Goal: Check status: Check status

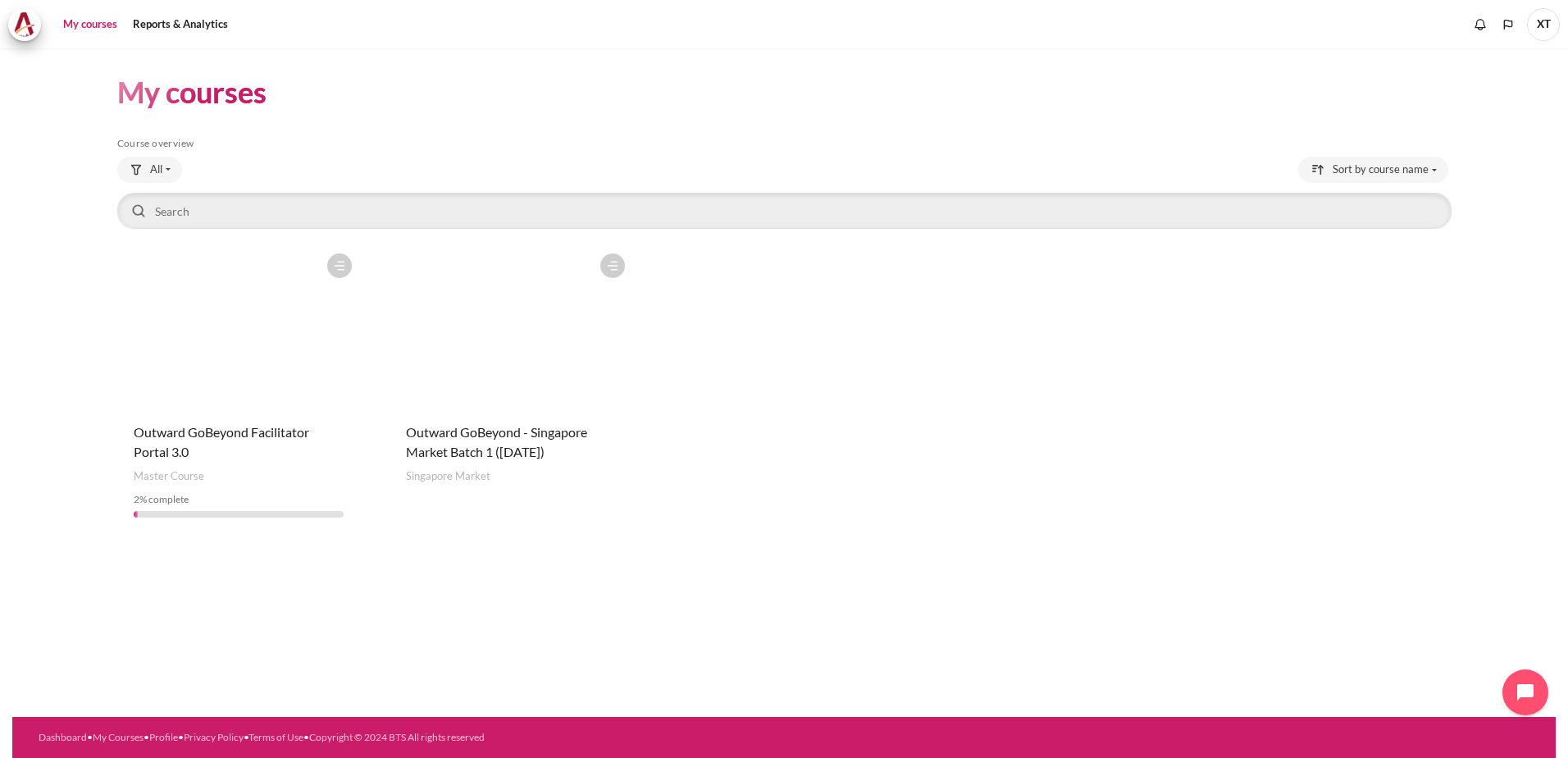
click at [499, 369] on figure "Content" at bounding box center [511, 327] width 243 height 164
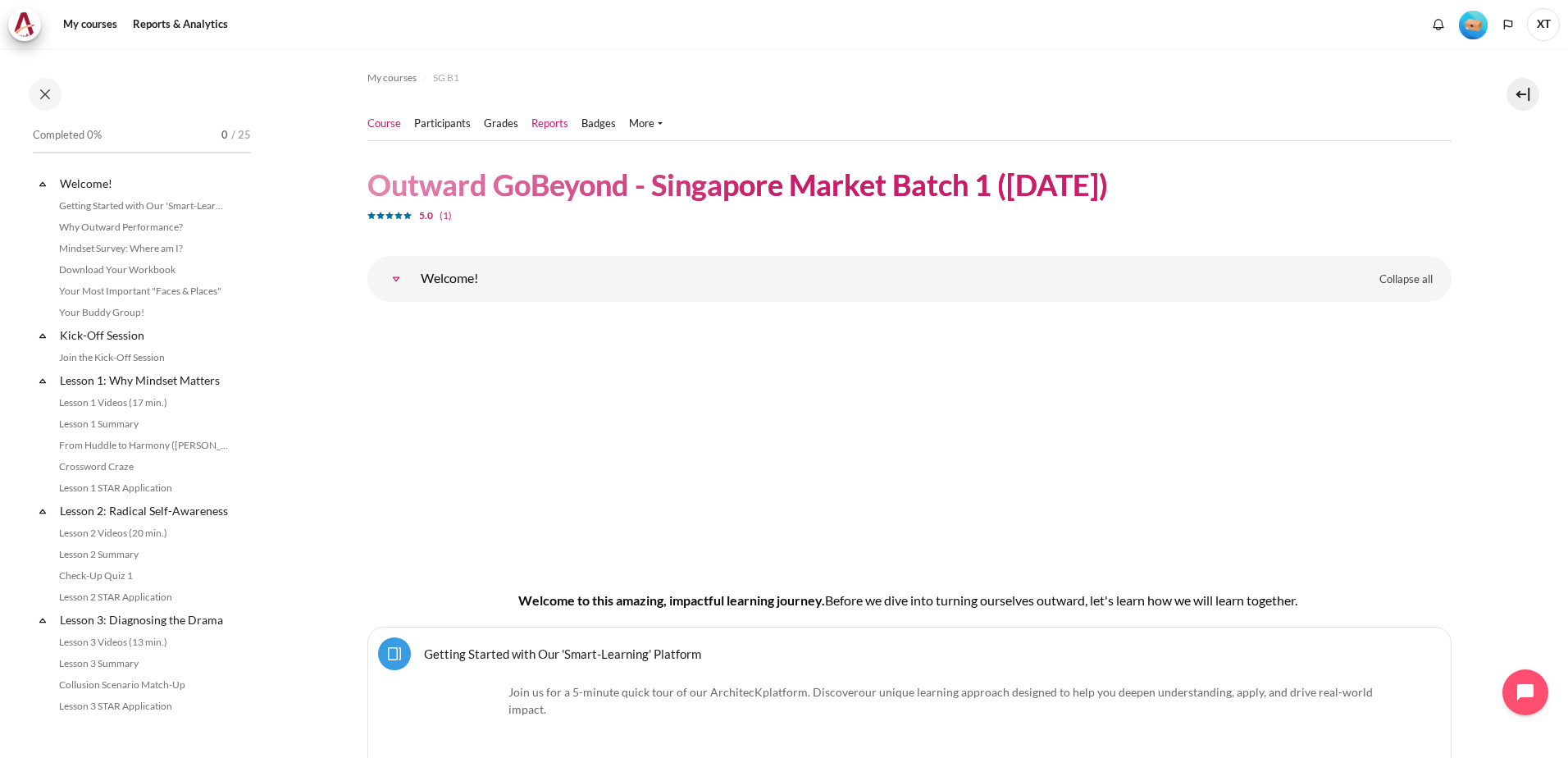
click at [549, 125] on link "Reports" at bounding box center [550, 124] width 37 height 17
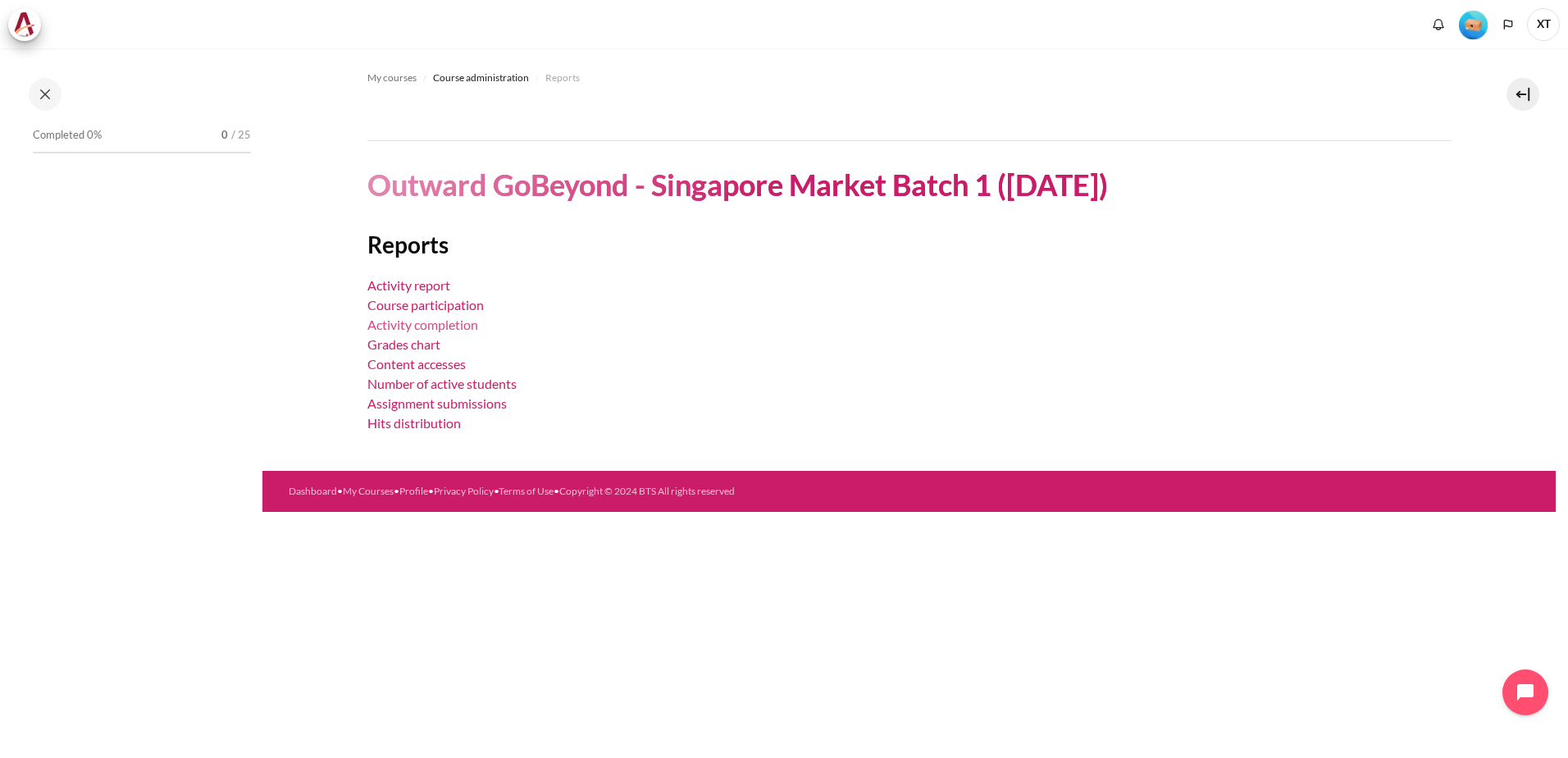
click at [423, 323] on link "Activity completion" at bounding box center [423, 324] width 111 height 16
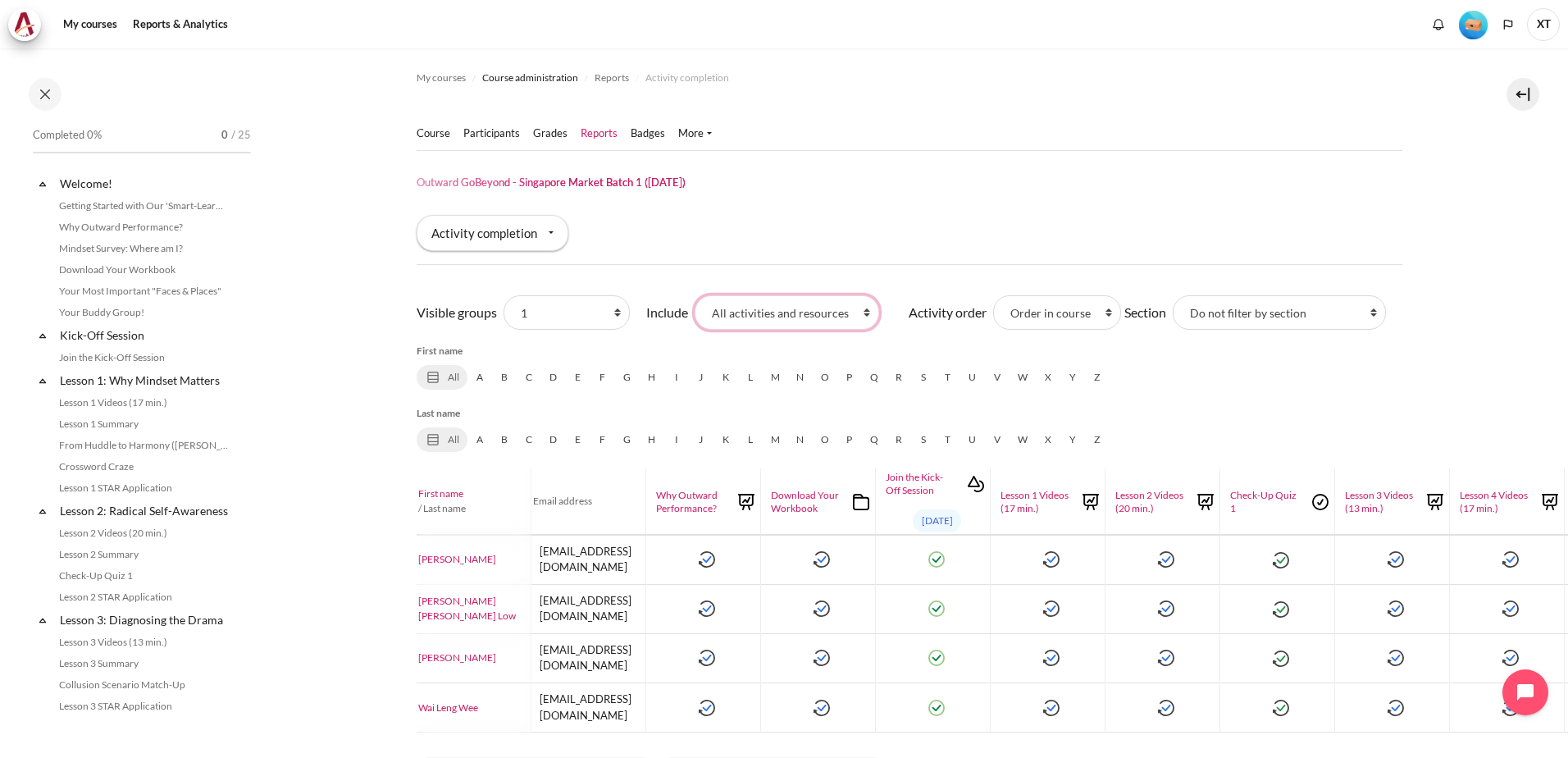
click at [783, 311] on select "All activities and resources Assignments Folders Interactive Content Lessons Pa…" at bounding box center [787, 312] width 185 height 34
click at [494, 244] on div "Activity completion" at bounding box center [492, 233] width 152 height 36
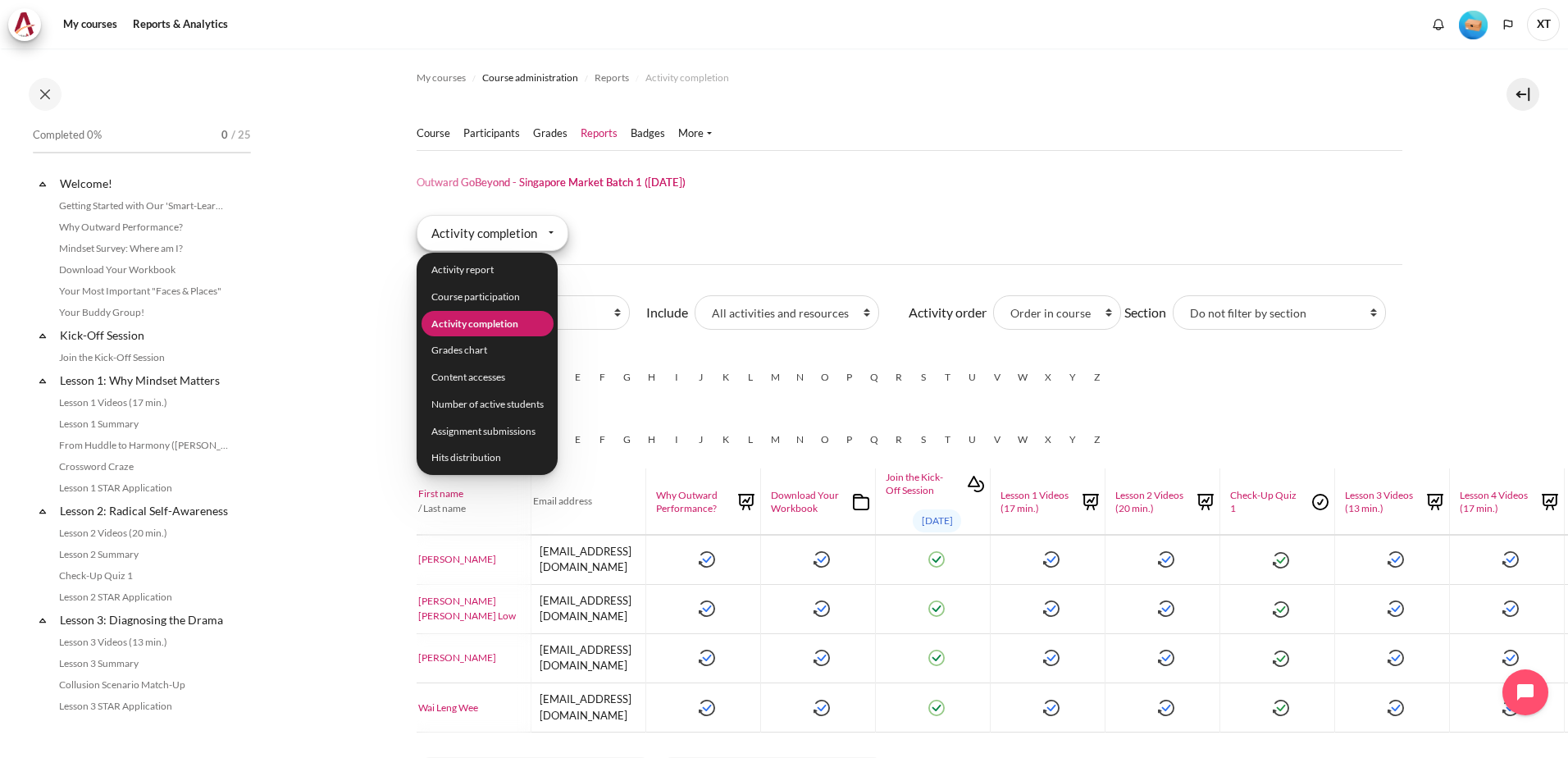
click at [494, 244] on div "Activity completion" at bounding box center [492, 233] width 152 height 36
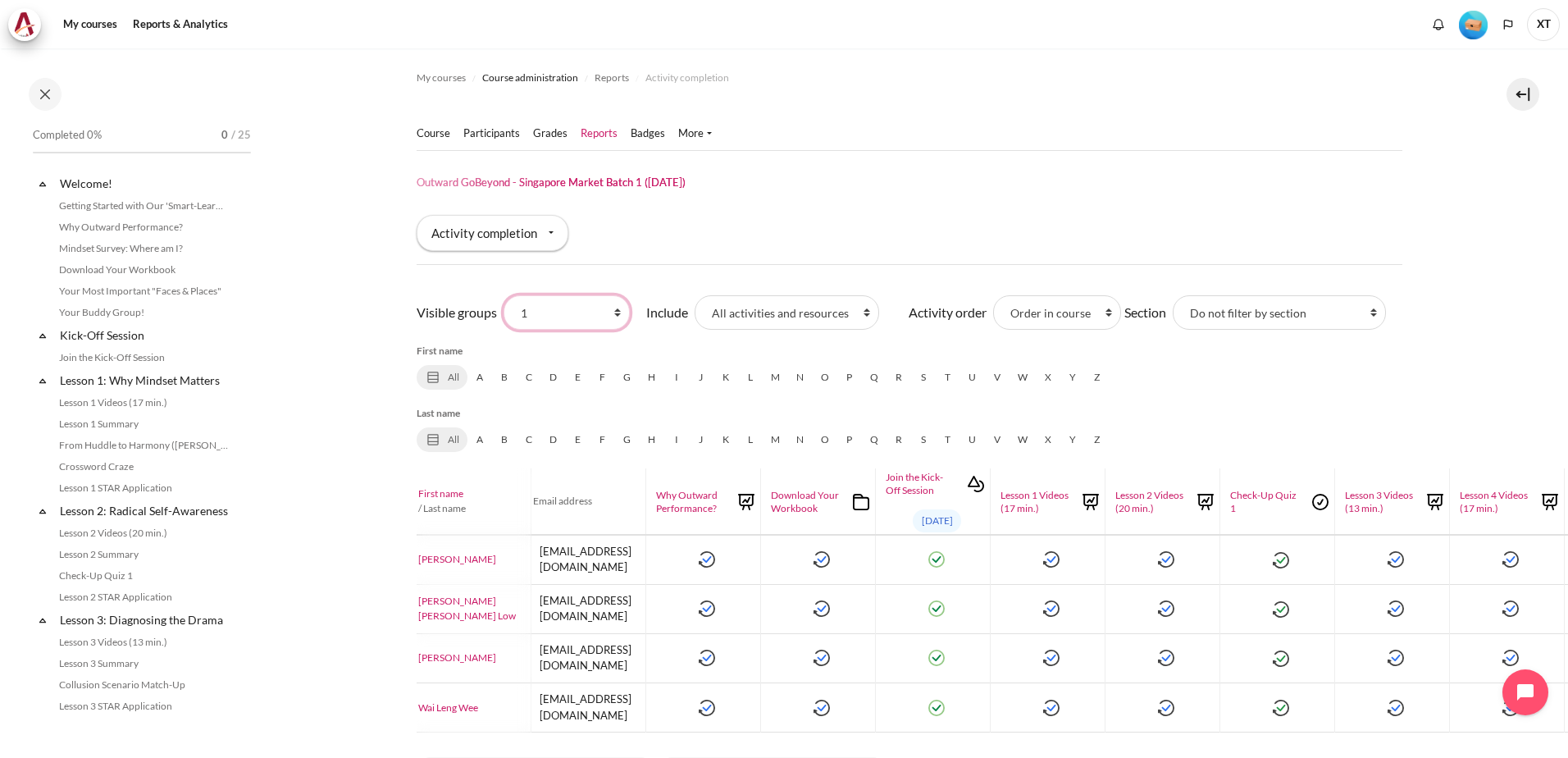
click at [537, 306] on select "All participants 1 2 3 4 5 6 7 HR" at bounding box center [567, 312] width 126 height 34
select select "0"
click at [504, 295] on select "All participants 1 2 3 4 5 6 7 HR" at bounding box center [567, 312] width 126 height 34
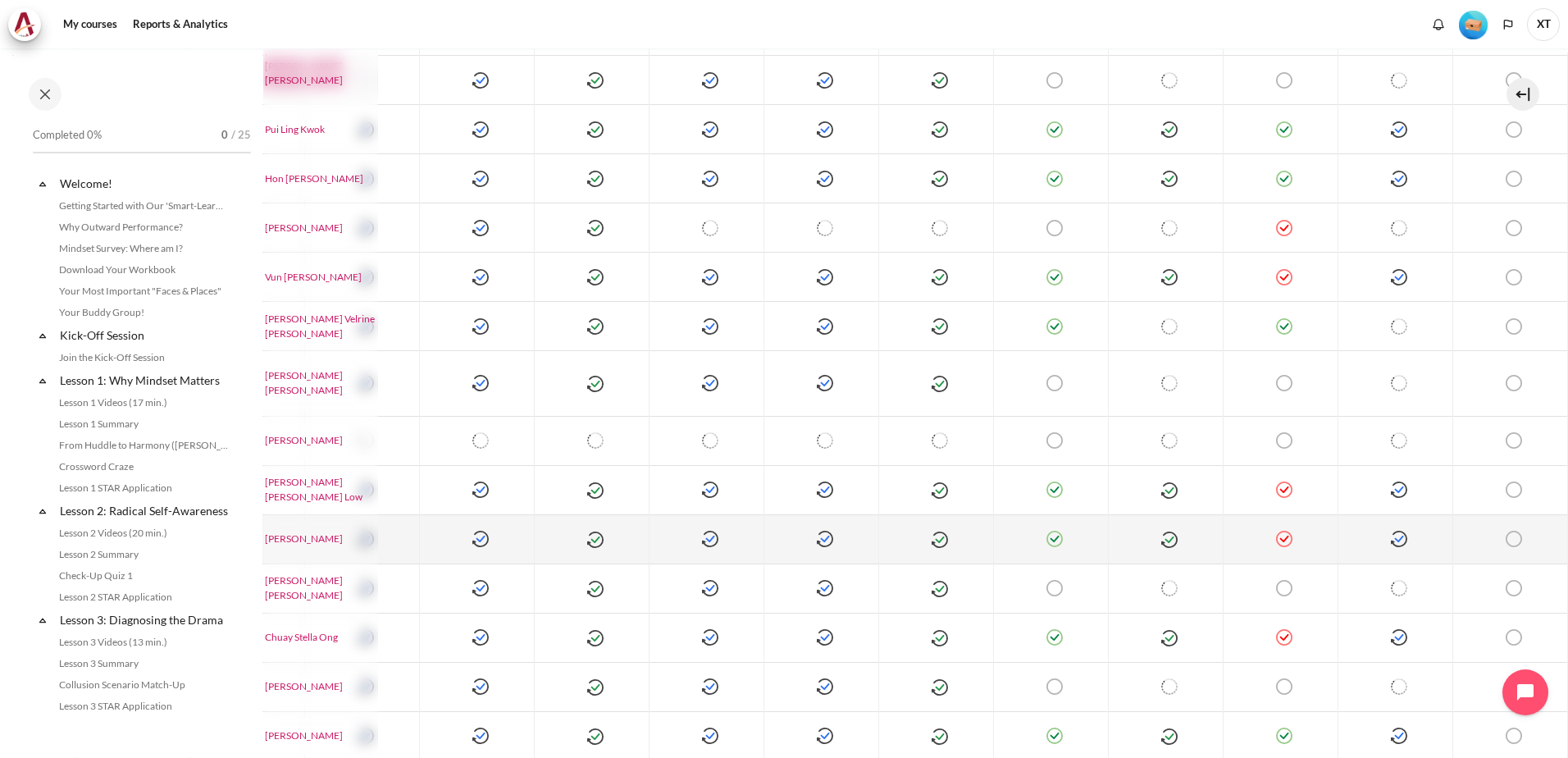
scroll to position [696, 2012]
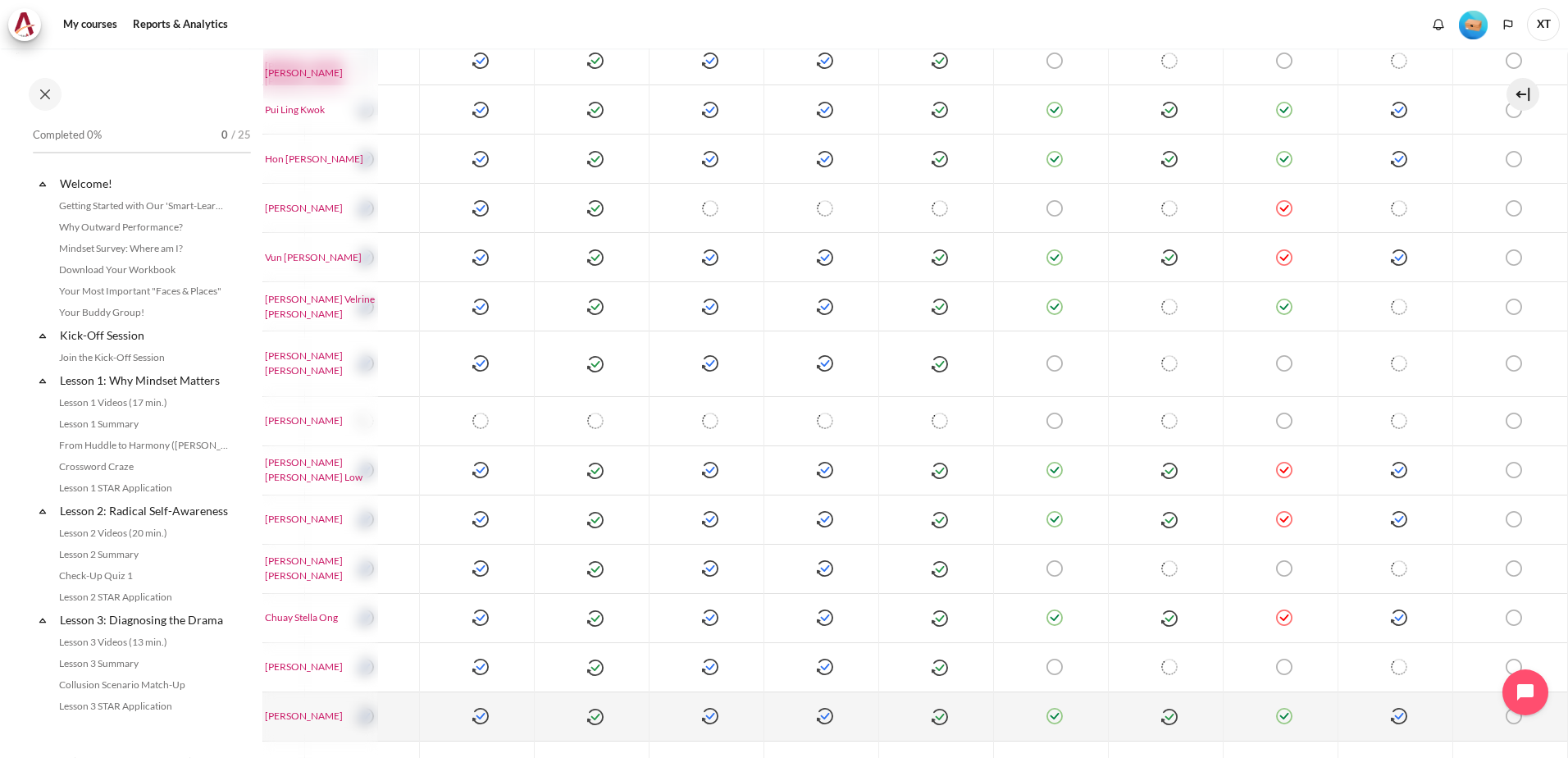
click at [1391, 708] on img "Content" at bounding box center [1399, 716] width 17 height 17
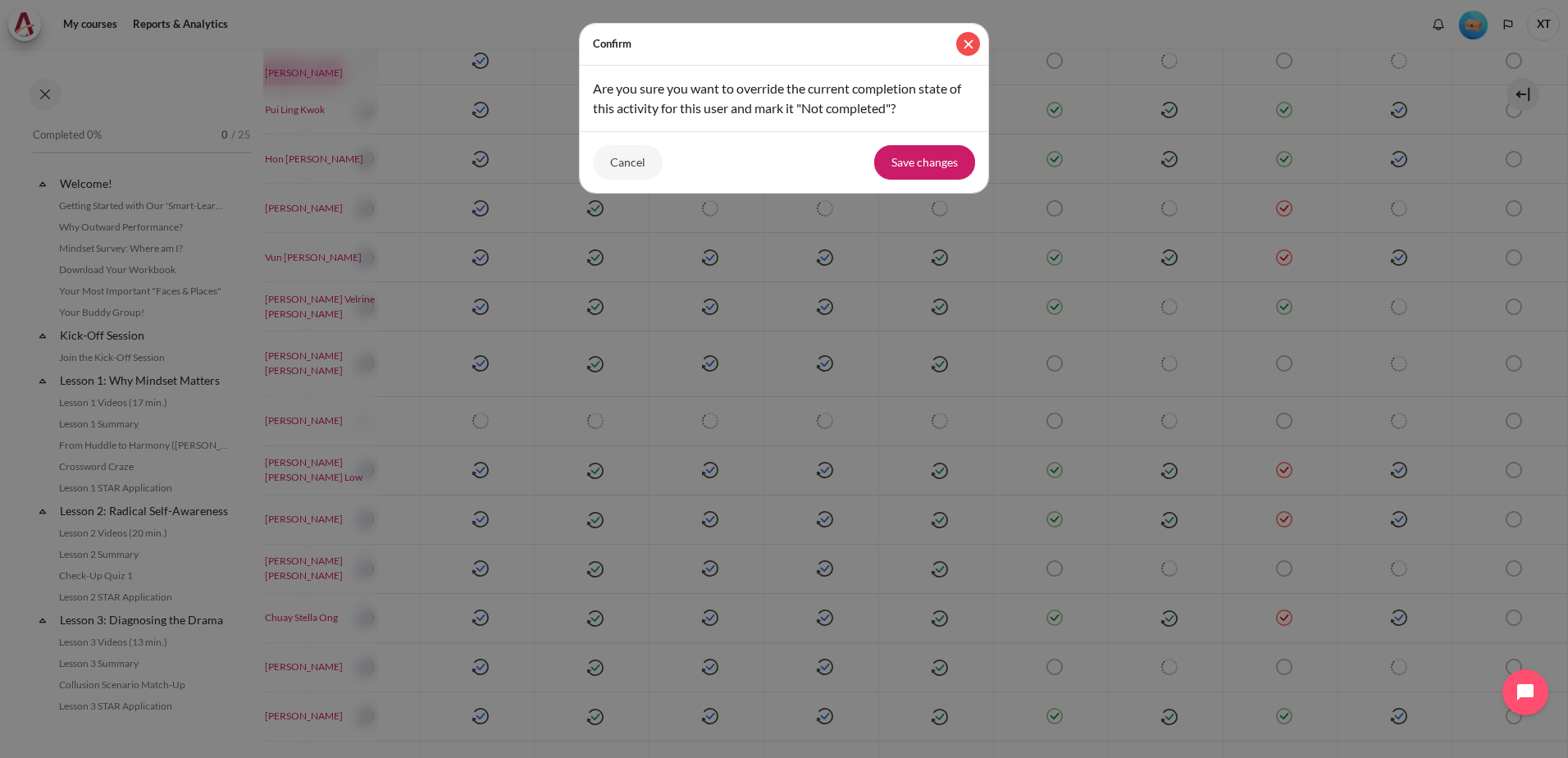
click at [968, 46] on button "Close" at bounding box center [968, 44] width 24 height 24
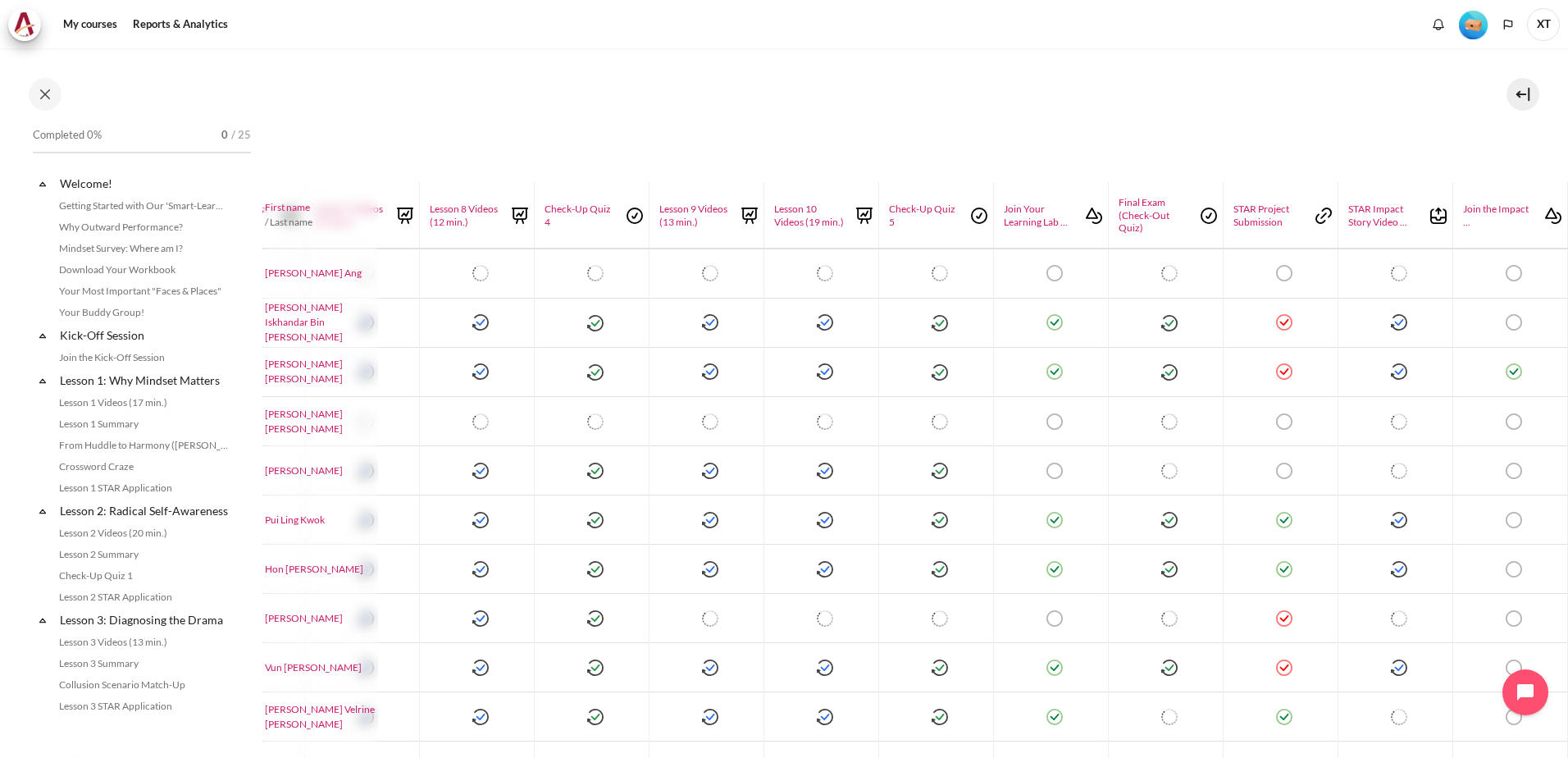
scroll to position [0, 2012]
